Goal: Navigation & Orientation: Go to known website

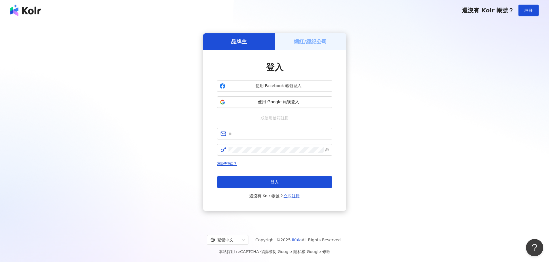
click at [152, 36] on div "品牌主 網紅/經紀公司 登入 使用 Facebook 帳號登入 使用 Google 帳號登入 或使用信箱註冊 忘記密碼？ 登入 還沒有 Kolr 帳號？ 立即…" at bounding box center [274, 122] width 535 height 194
click at [430, 88] on div "品牌主 網紅/經紀公司 登入 使用 Facebook 帳號登入 使用 Google 帳號登入 或使用信箱註冊 忘記密碼？ 登入 還沒有 Kolr 帳號？ 立即…" at bounding box center [274, 122] width 535 height 194
click at [38, 10] on img at bounding box center [25, 11] width 31 height 12
click at [10, 4] on div "還沒有 Kolr 帳號？ 註冊" at bounding box center [274, 10] width 549 height 21
click at [19, 10] on img at bounding box center [25, 11] width 31 height 12
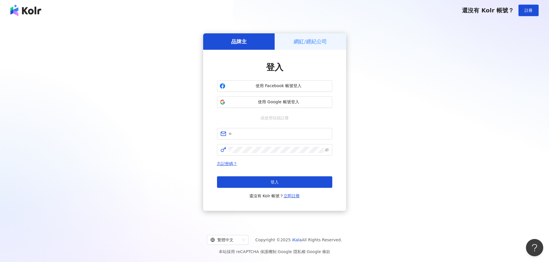
click at [19, 10] on img at bounding box center [25, 11] width 31 height 12
click at [390, 111] on div "品牌主 網紅/經紀公司 登入 使用 Facebook 帳號登入 使用 Google 帳號登入 或使用信箱註冊 忘記密碼？ 登入 還沒有 Kolr 帳號？ 立即…" at bounding box center [274, 122] width 535 height 194
click at [280, 98] on button "使用 Google 帳號登入" at bounding box center [274, 103] width 115 height 12
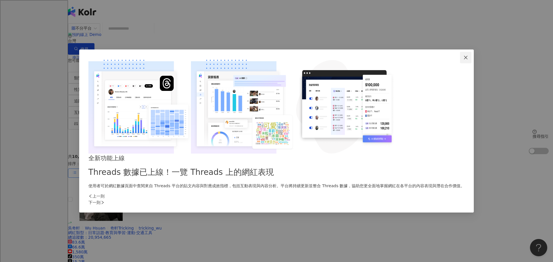
click at [464, 60] on icon "close" at bounding box center [466, 57] width 5 height 5
